Goal: Task Accomplishment & Management: Use online tool/utility

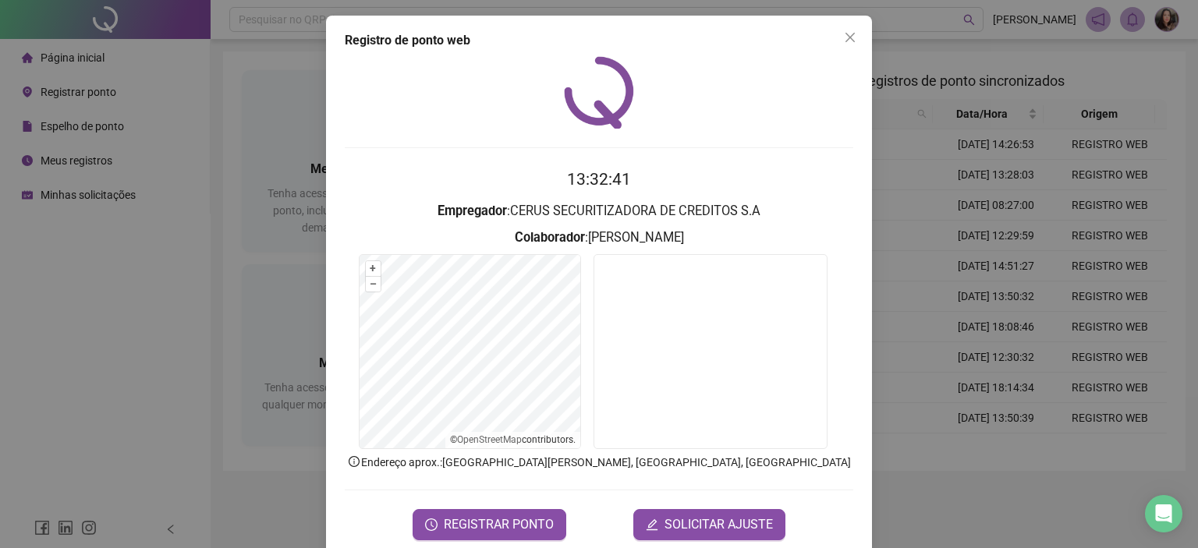
click at [851, 33] on span "Close" at bounding box center [849, 37] width 25 height 12
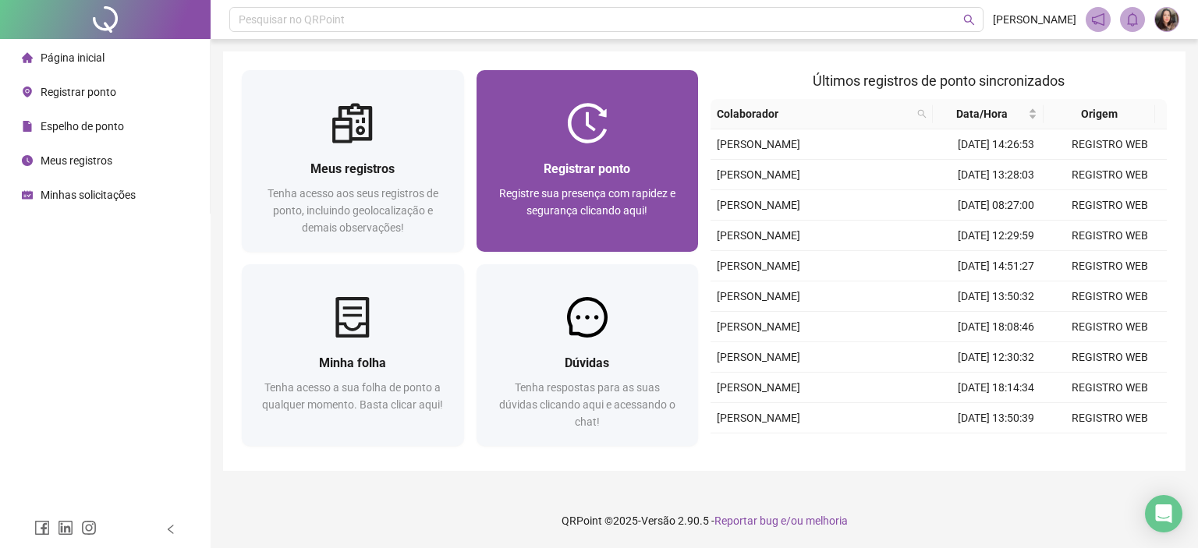
click at [601, 204] on span "Registre sua presença com rapidez e segurança clicando aqui!" at bounding box center [587, 202] width 176 height 30
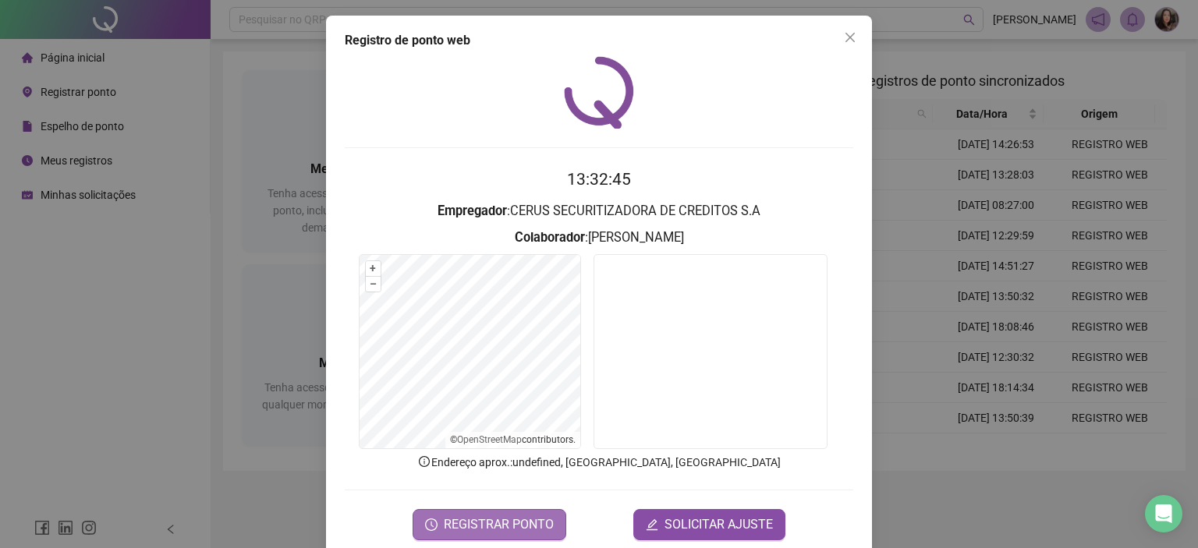
click at [473, 526] on span "REGISTRAR PONTO" at bounding box center [499, 524] width 110 height 19
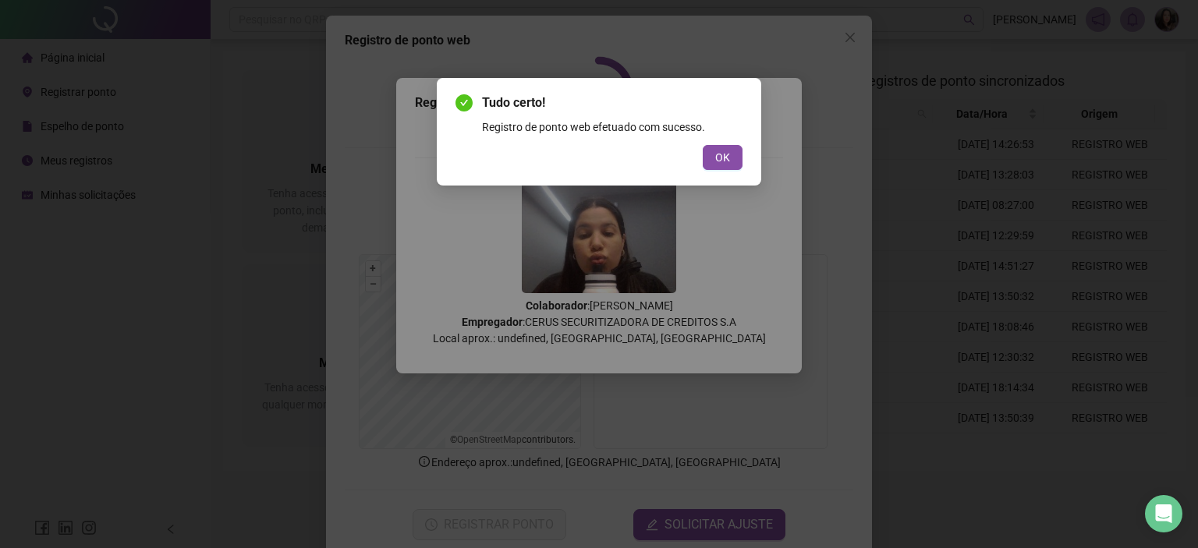
click at [727, 155] on span "OK" at bounding box center [722, 157] width 15 height 17
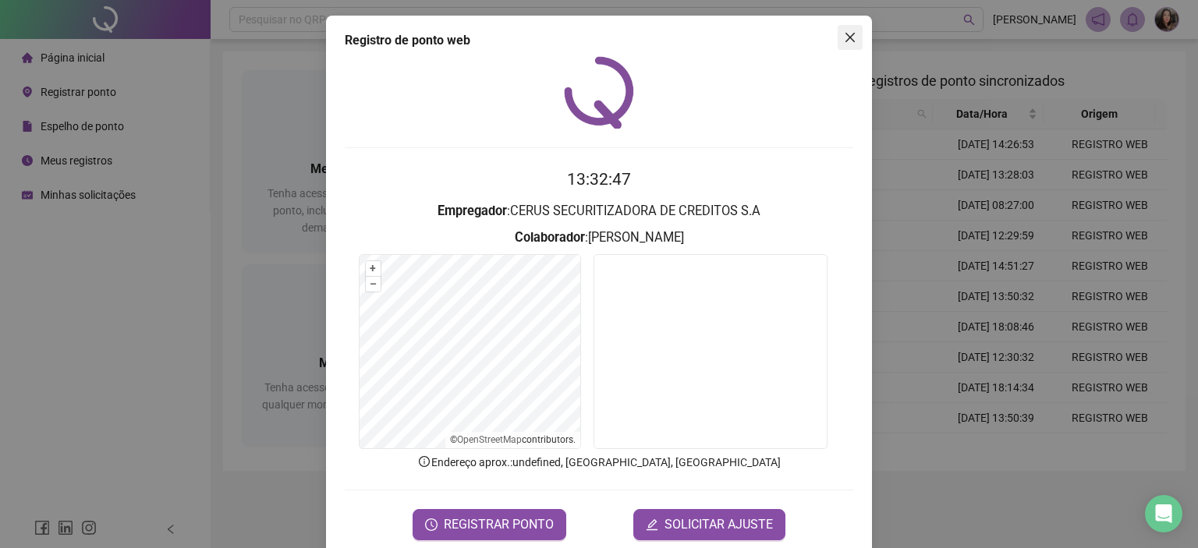
click at [844, 31] on icon "close" at bounding box center [850, 37] width 12 height 12
